Goal: Task Accomplishment & Management: Use online tool/utility

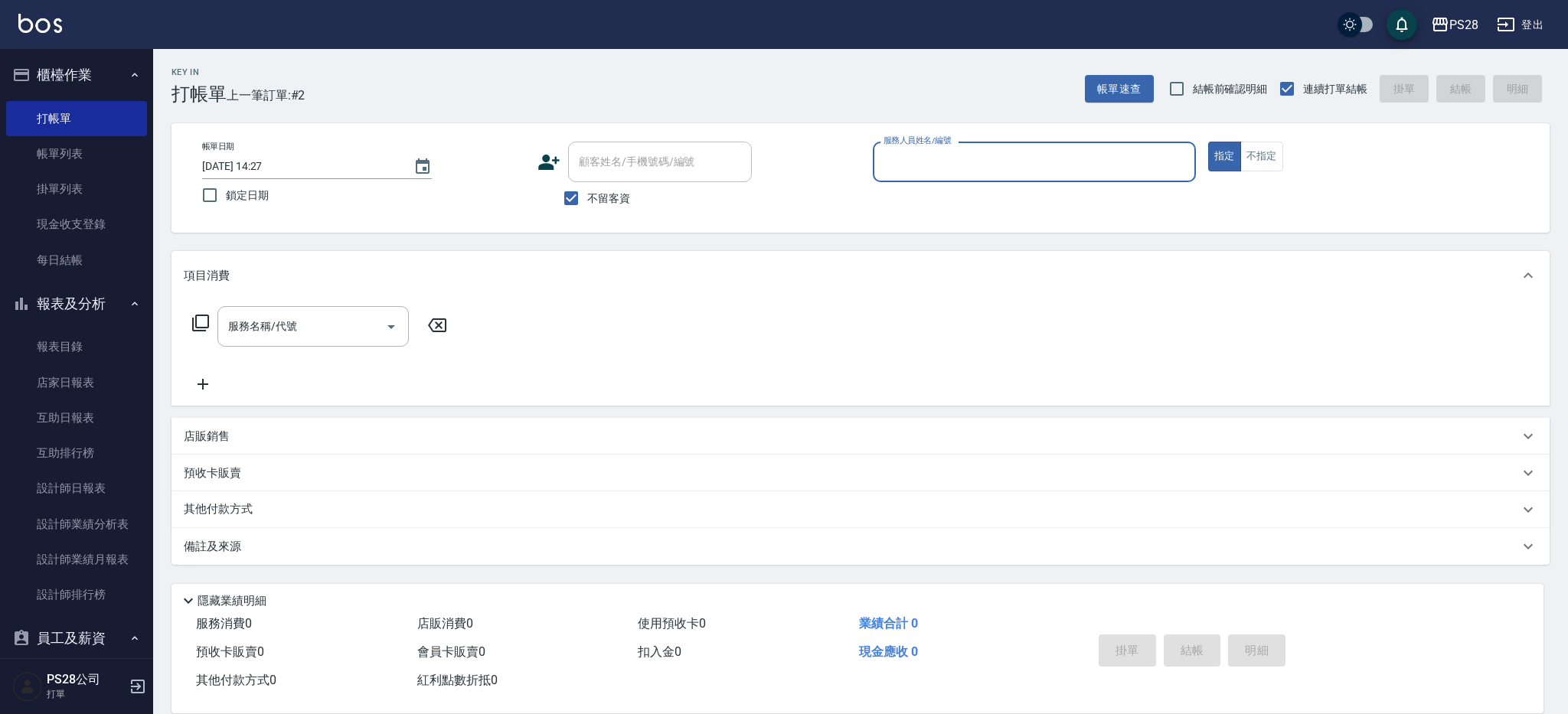
click at [944, 139] on label "服務人員姓名/編號" at bounding box center [916, 140] width 67 height 12
click at [944, 148] on input "服務人員姓名/編號" at bounding box center [1033, 161] width 309 height 26
type input "1"
type button "true"
type input "[PERSON_NAME]-1"
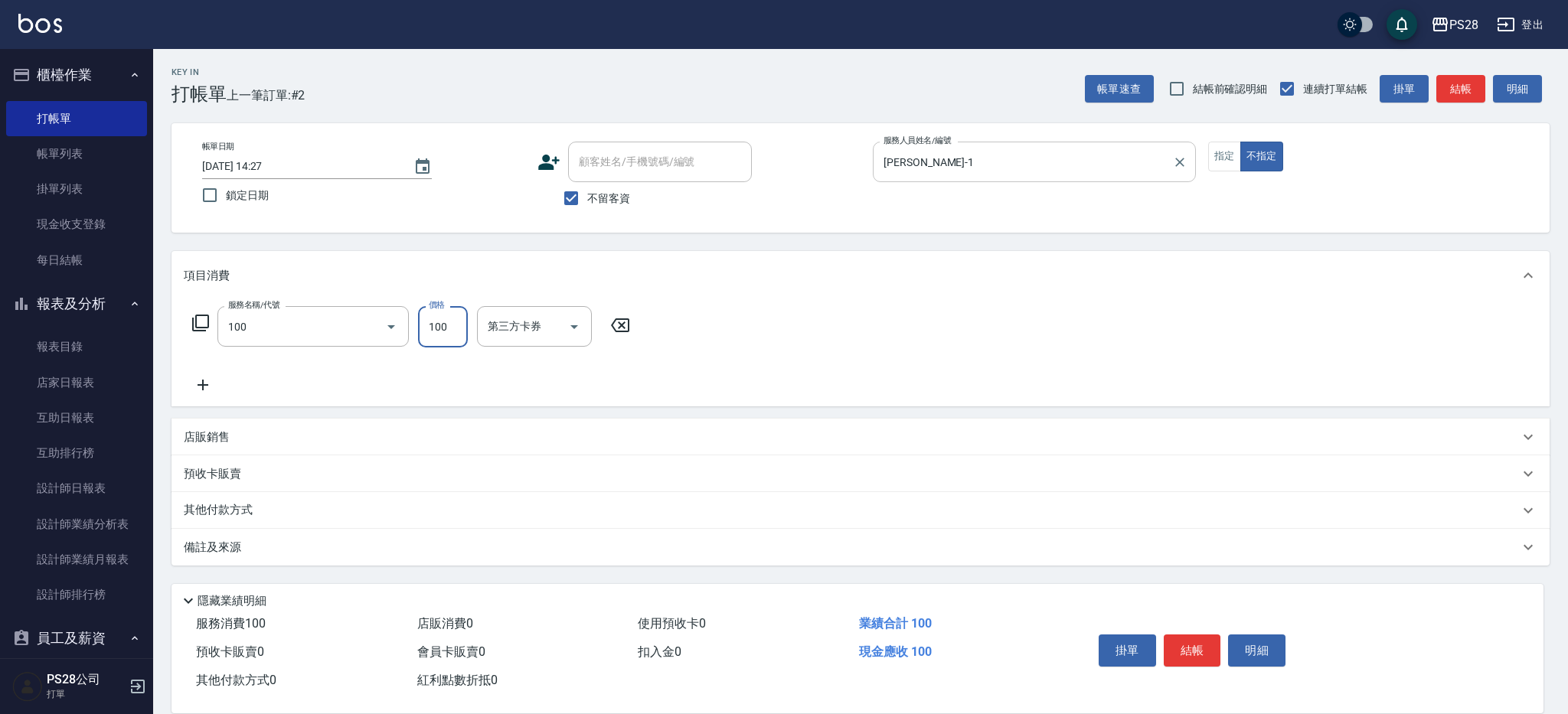
type input "洗髮(100)"
type input "[PERSON_NAME]-1"
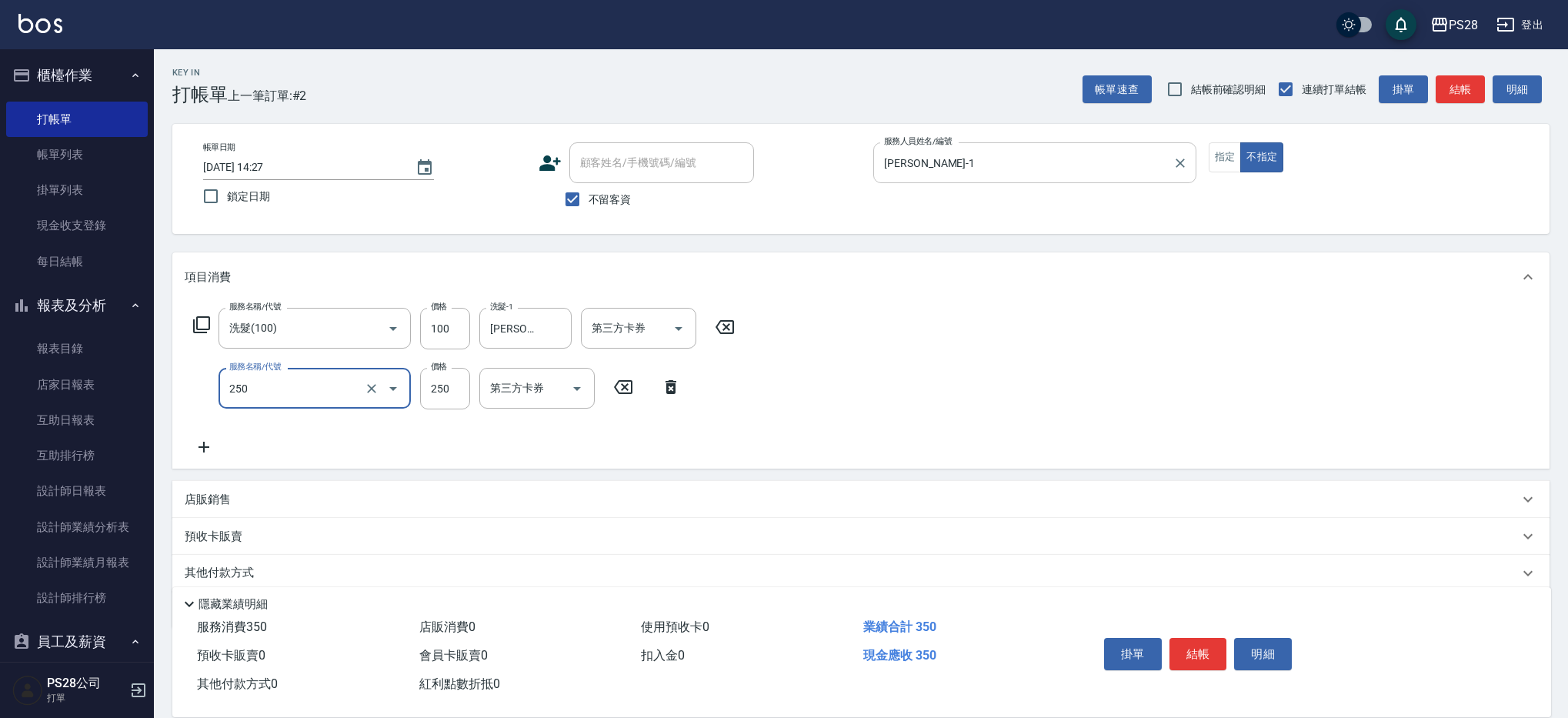
type input "單剪(250)"
type input "149"
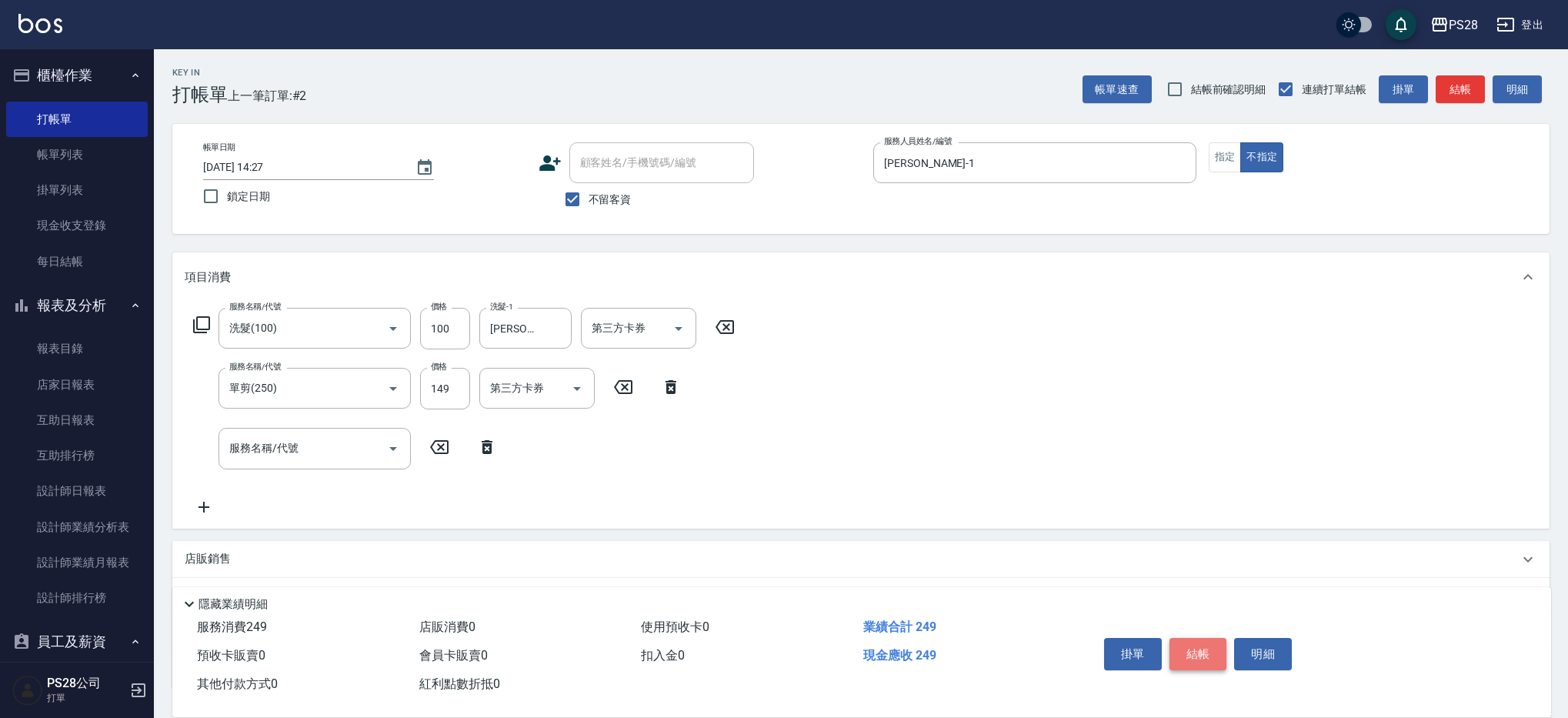
click at [1191, 646] on button "結帳" at bounding box center [1197, 653] width 58 height 32
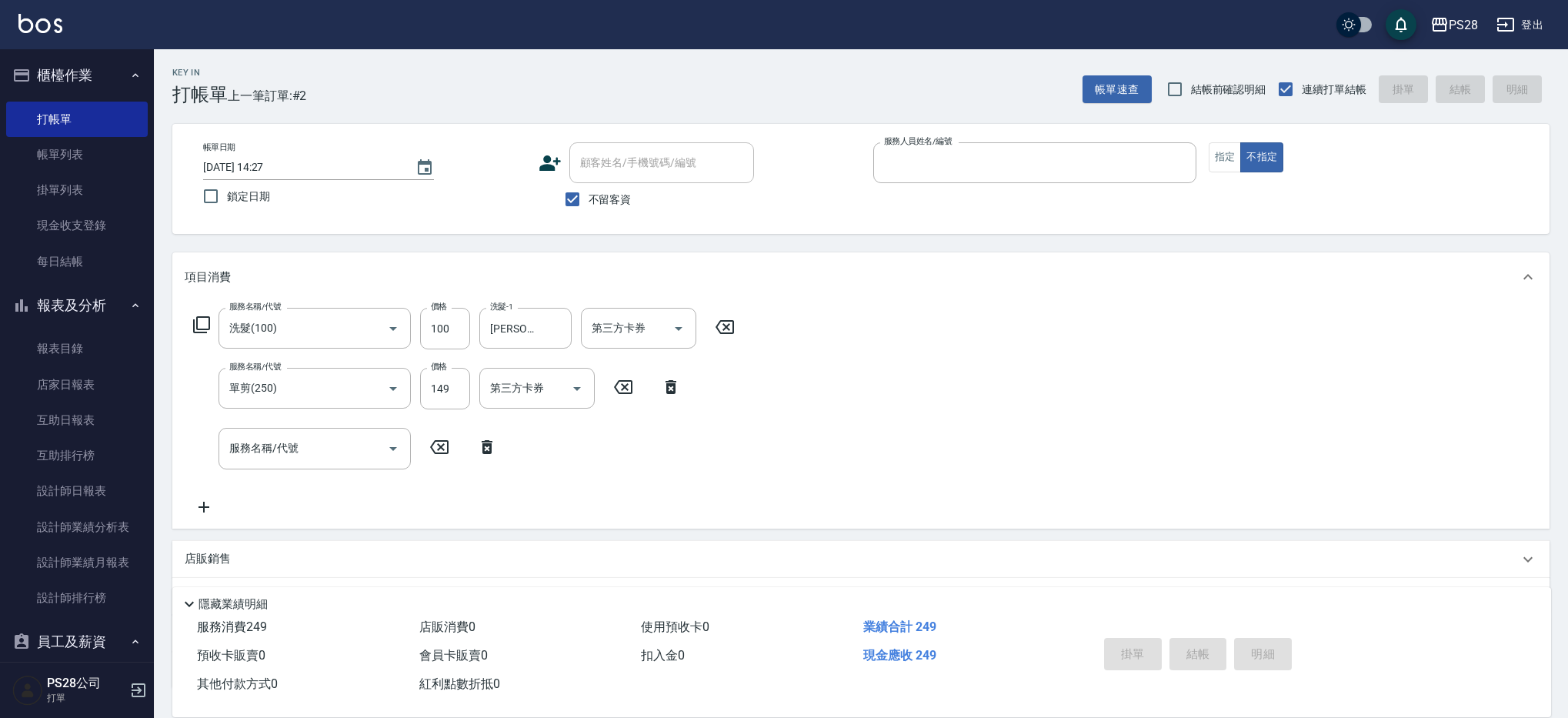
type input "[DATE] 16:19"
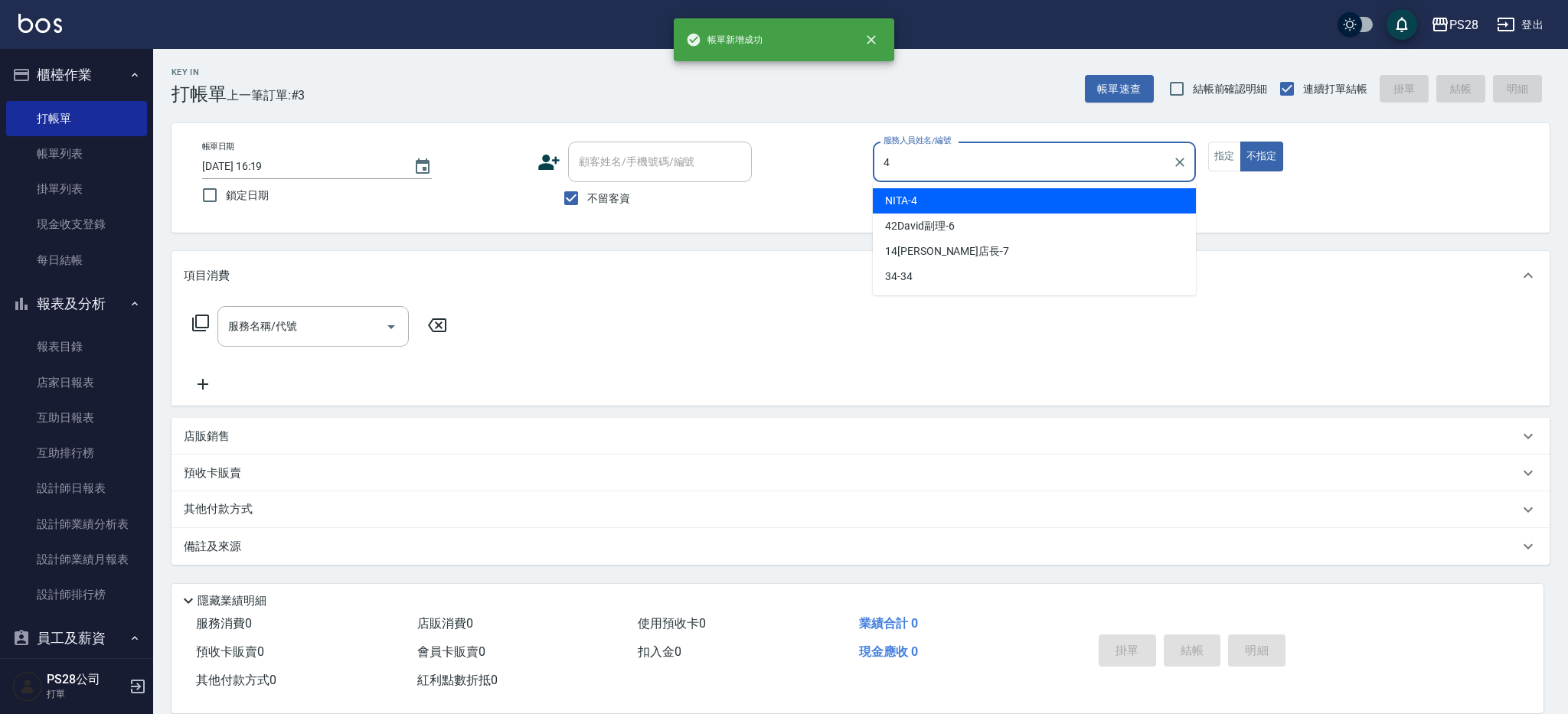
type input "NITA-4"
type button "false"
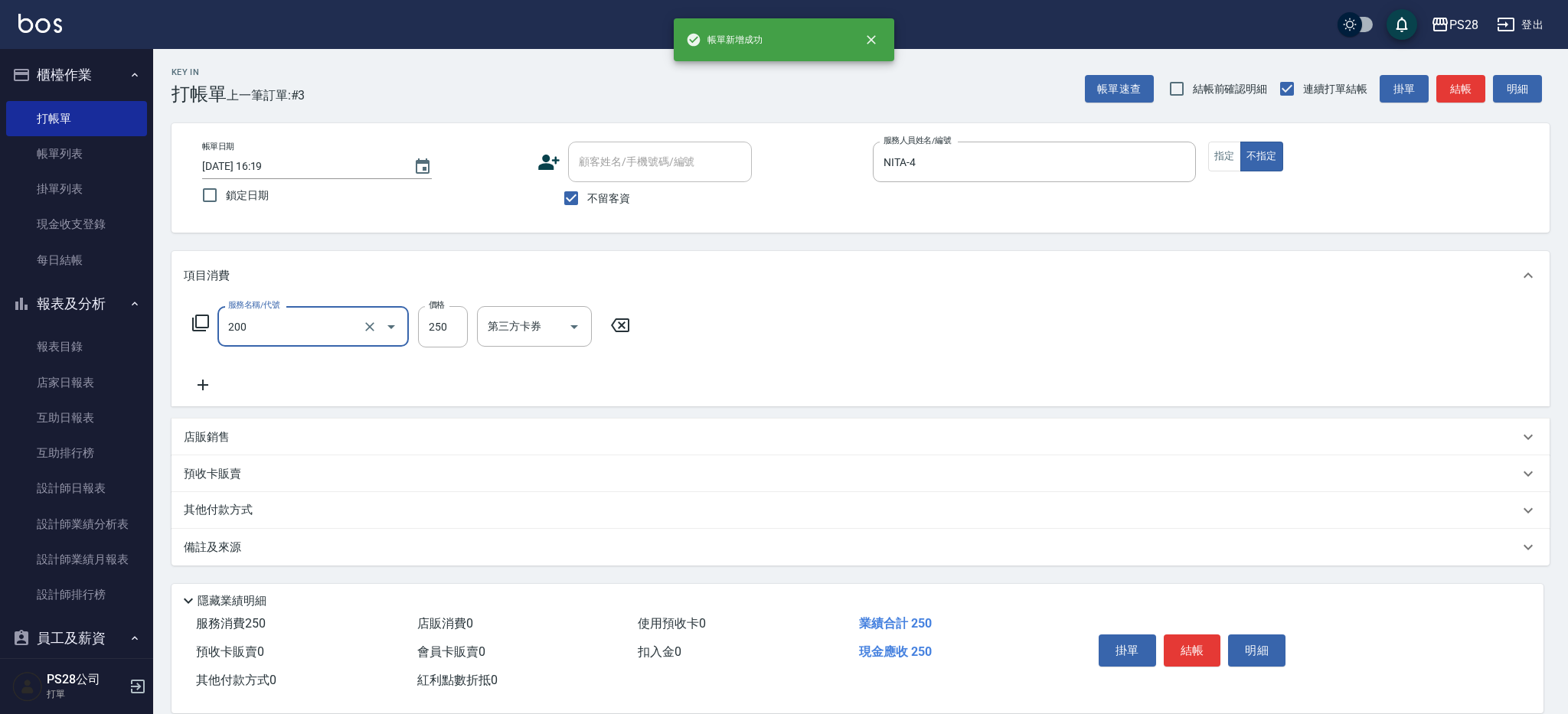
type input "New洗專案(200)"
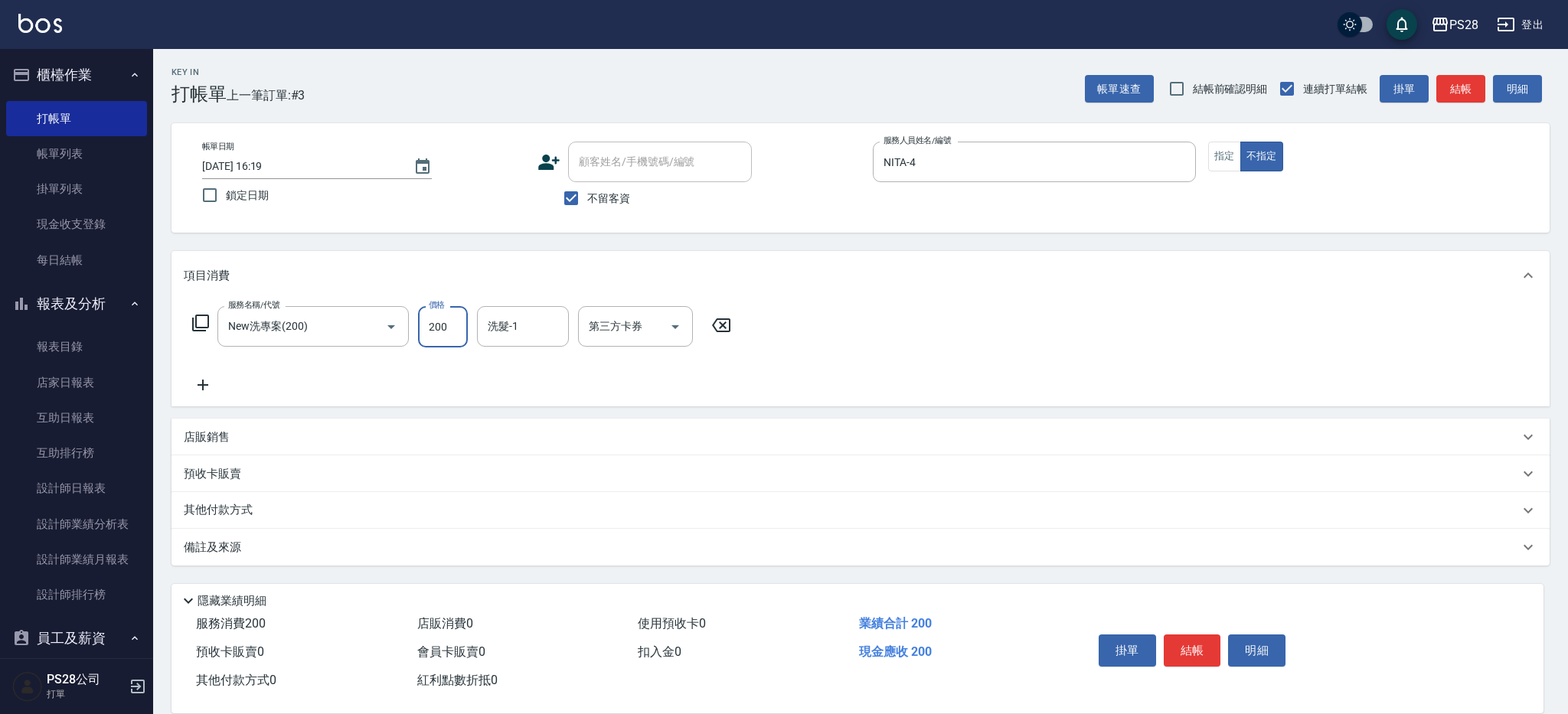
type input "200"
type input "NITA-4"
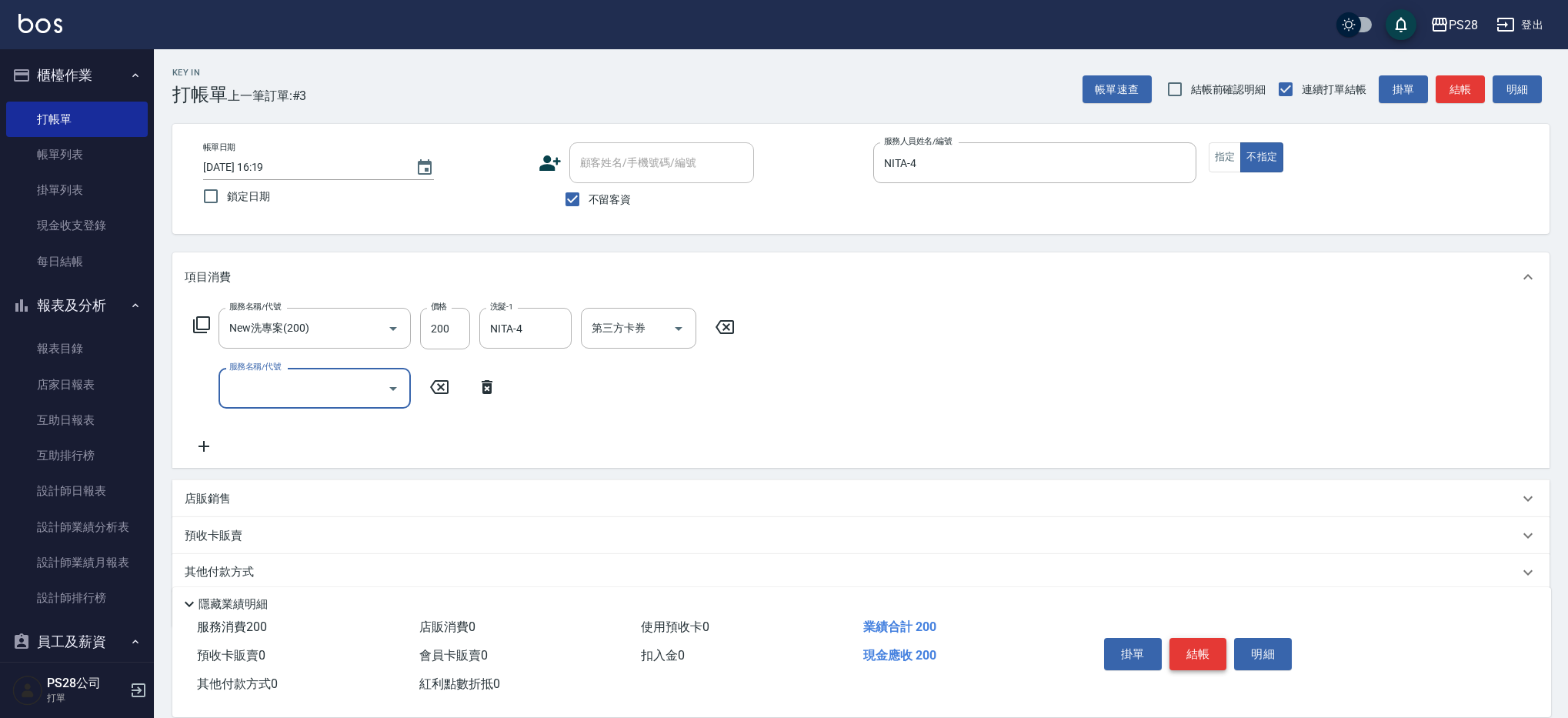
click at [1201, 651] on button "結帳" at bounding box center [1197, 653] width 58 height 32
